Goal: Navigation & Orientation: Find specific page/section

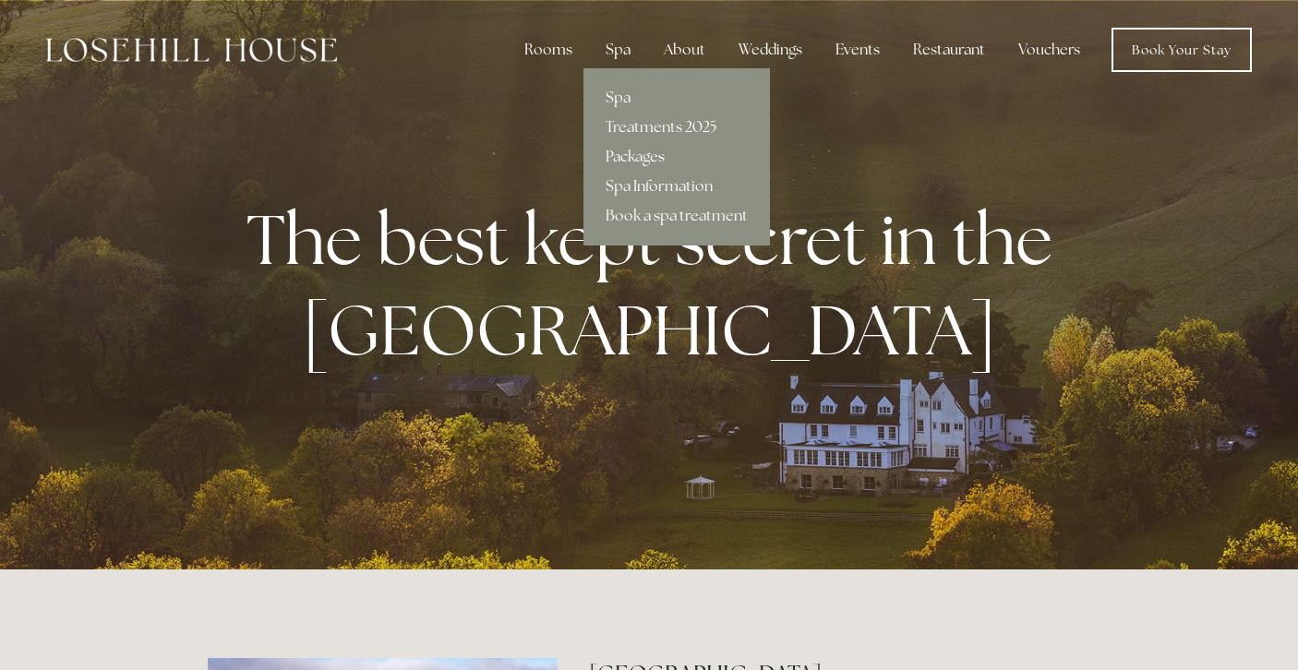
click at [617, 62] on div "Spa" at bounding box center [618, 49] width 54 height 37
